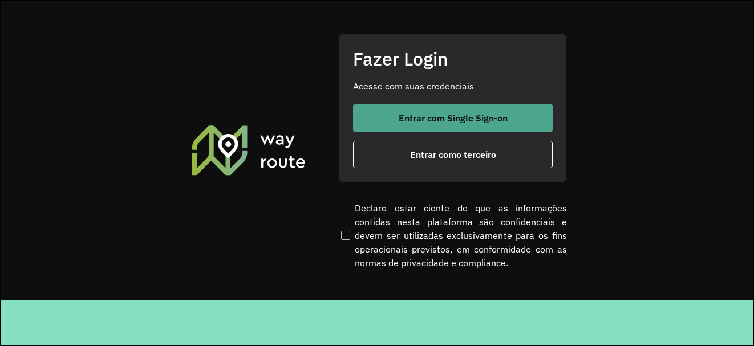
click at [482, 124] on button "Entrar com Single Sign-on" at bounding box center [453, 117] width 200 height 27
